Goal: Task Accomplishment & Management: Manage account settings

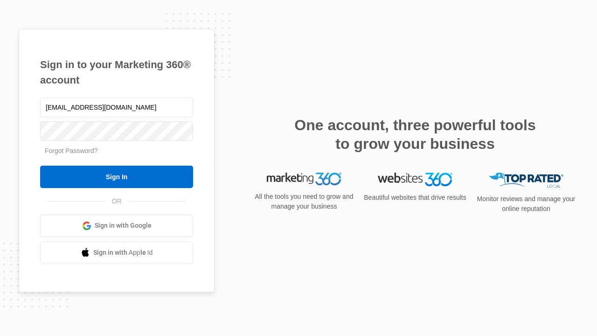
type input "[EMAIL_ADDRESS][DOMAIN_NAME]"
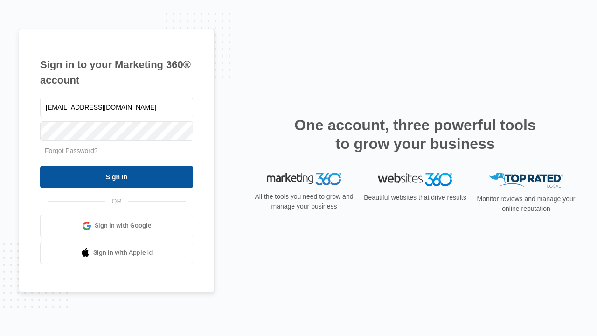
click at [117, 176] on input "Sign In" at bounding box center [116, 176] width 153 height 22
